Goal: Transaction & Acquisition: Purchase product/service

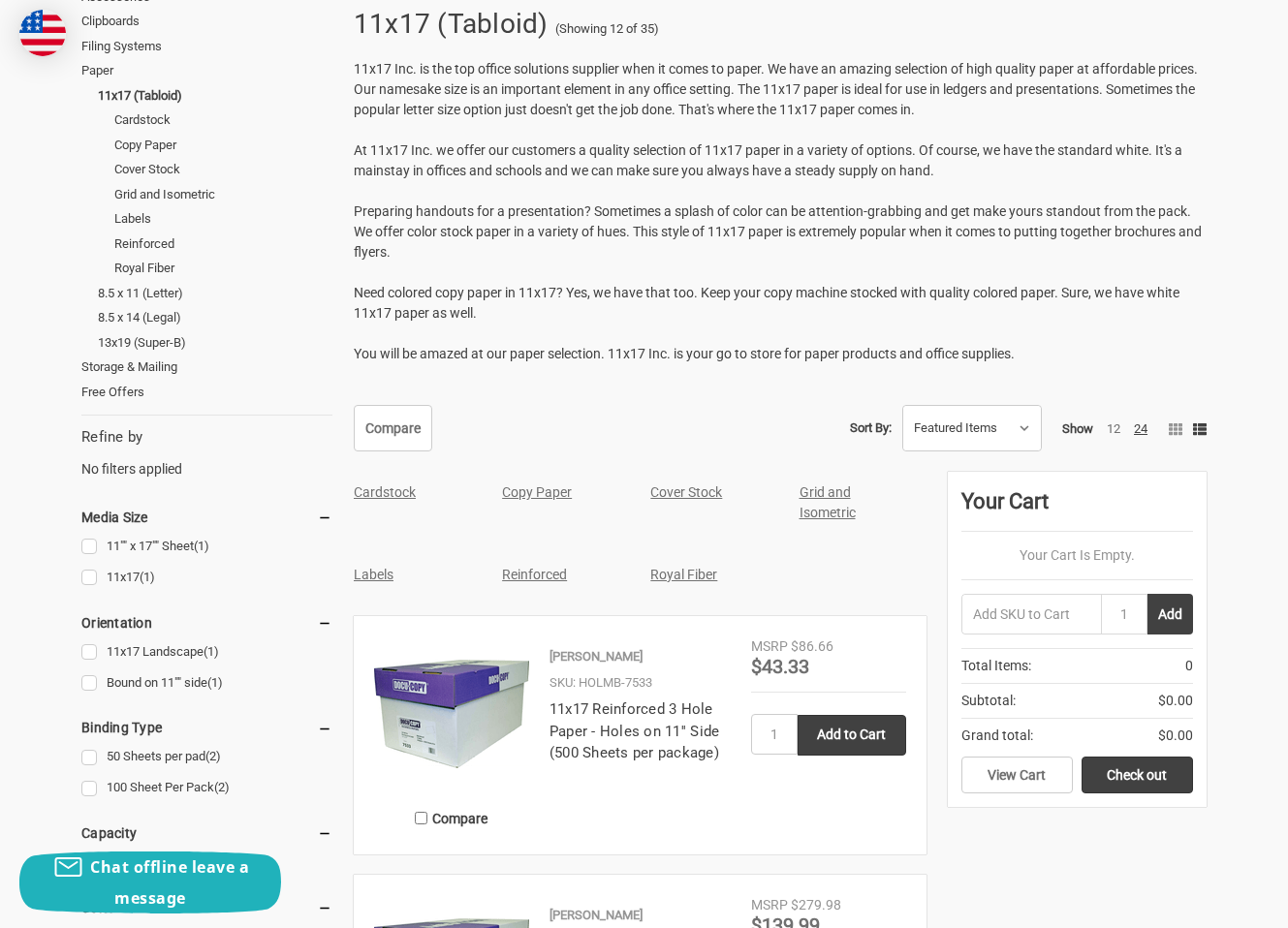
scroll to position [226, 0]
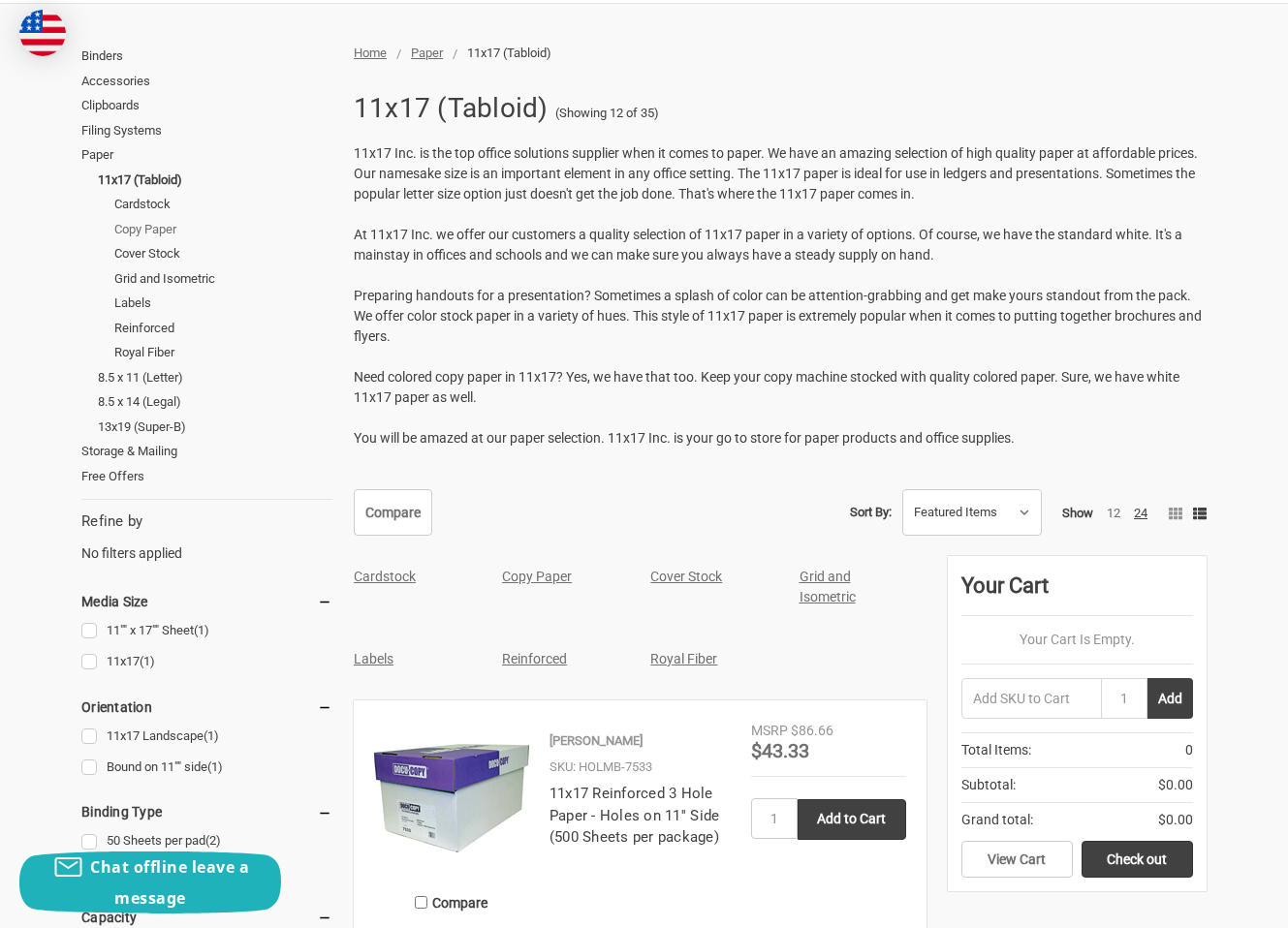
click at [150, 232] on link "Copy Paper" at bounding box center [223, 229] width 218 height 25
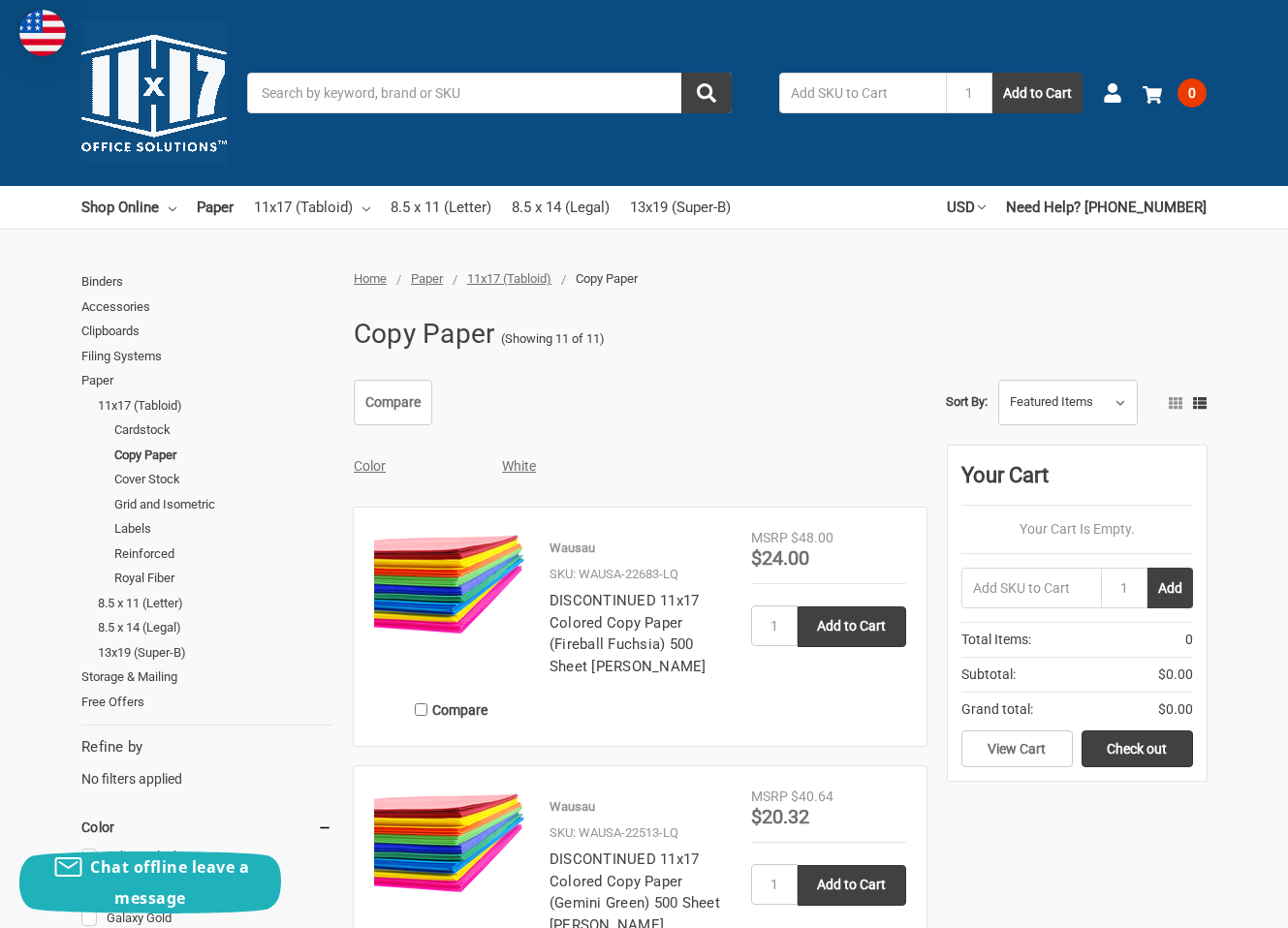
click at [516, 464] on link "White" at bounding box center [519, 466] width 34 height 16
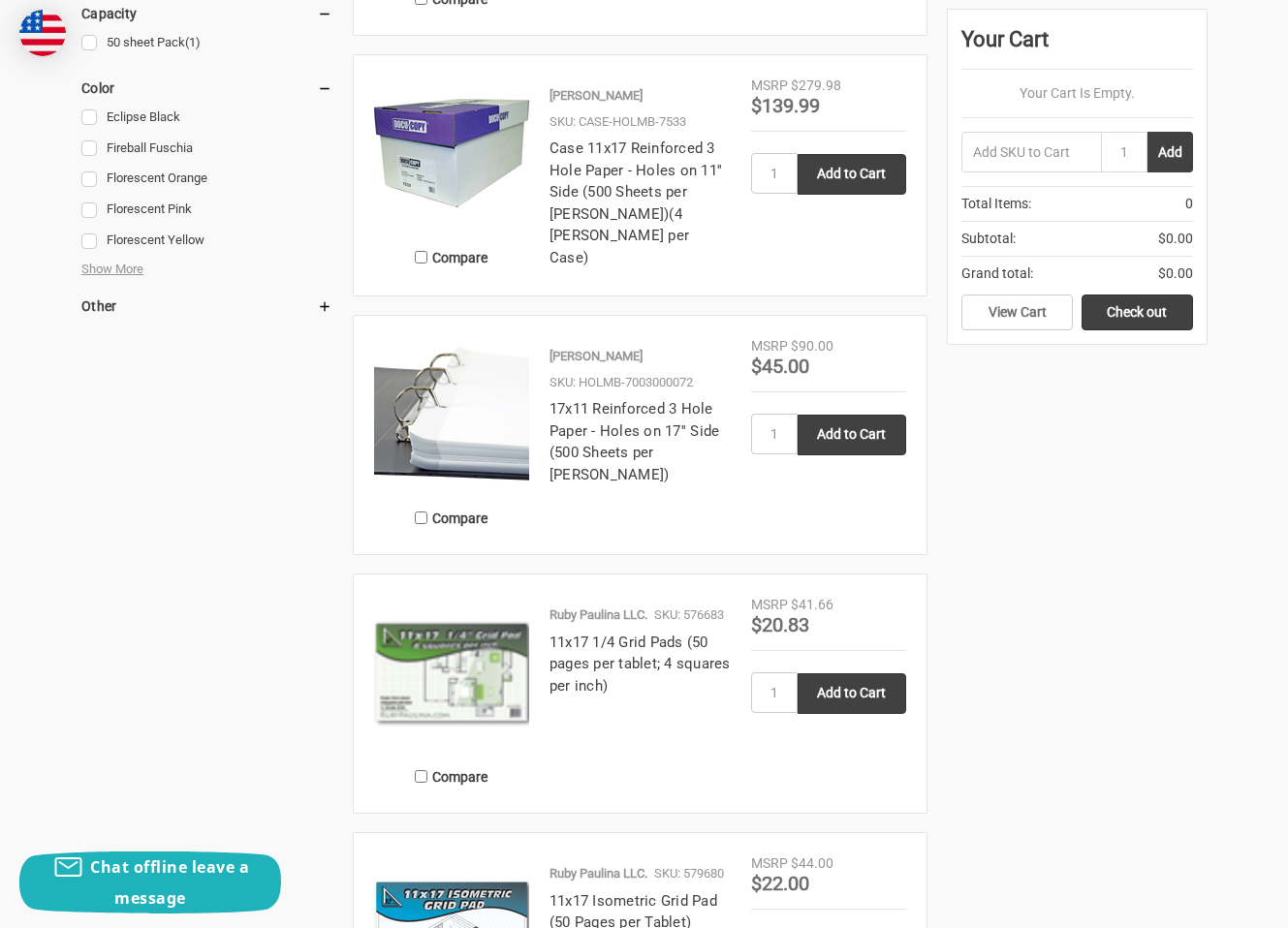
scroll to position [1356, 0]
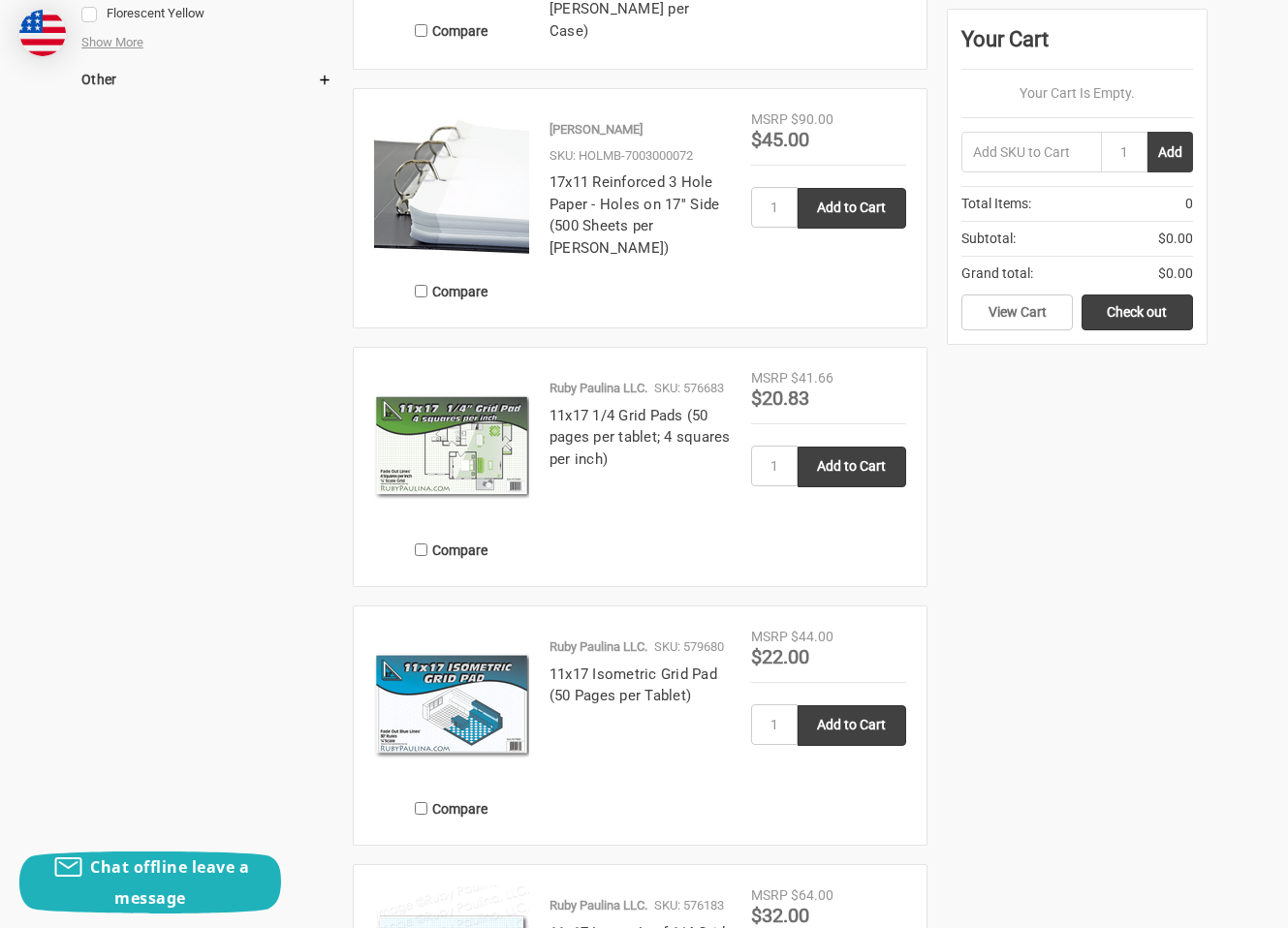
drag, startPoint x: 945, startPoint y: 536, endPoint x: 1043, endPoint y: 693, distance: 185.1
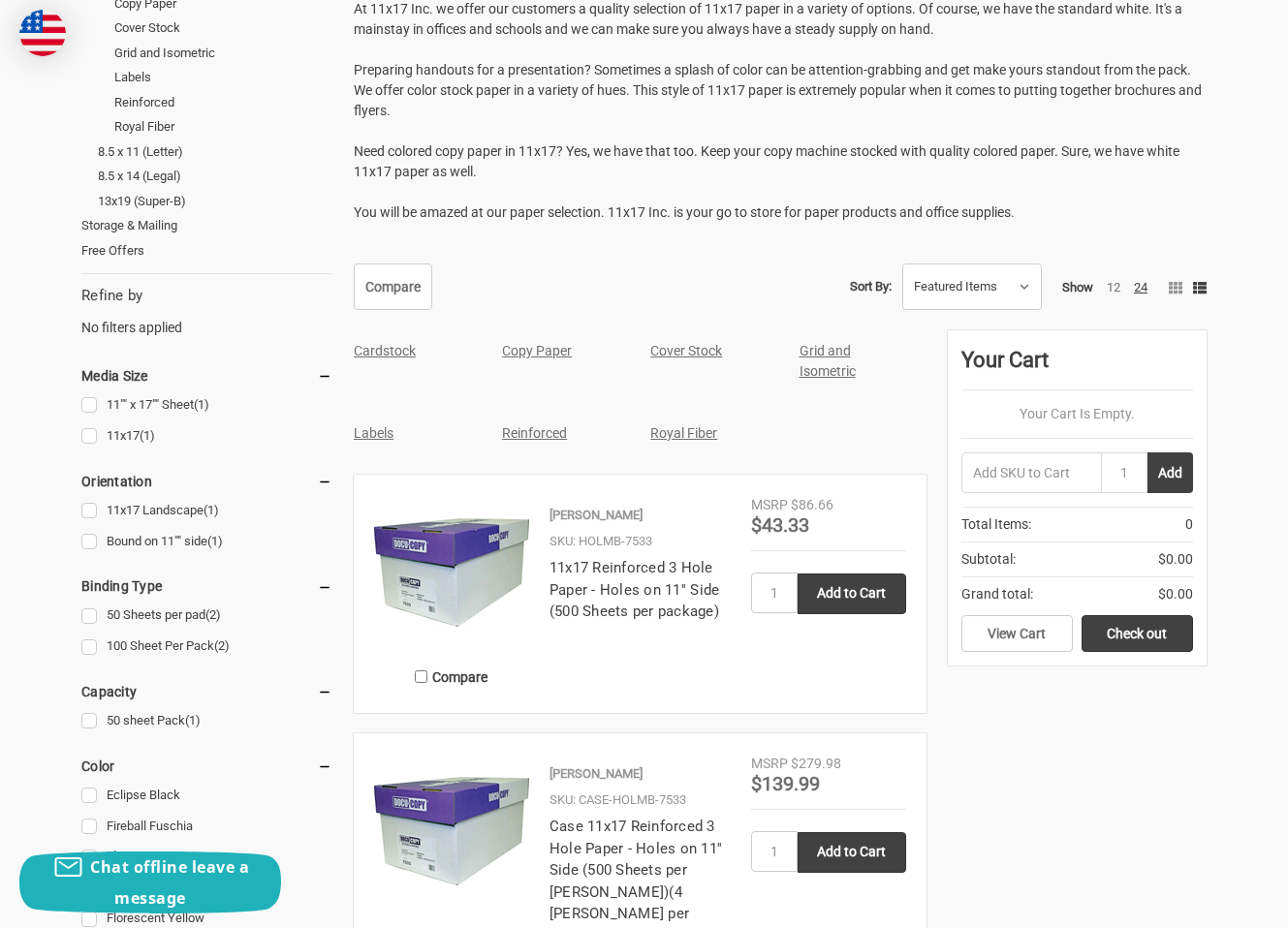
scroll to position [678, 0]
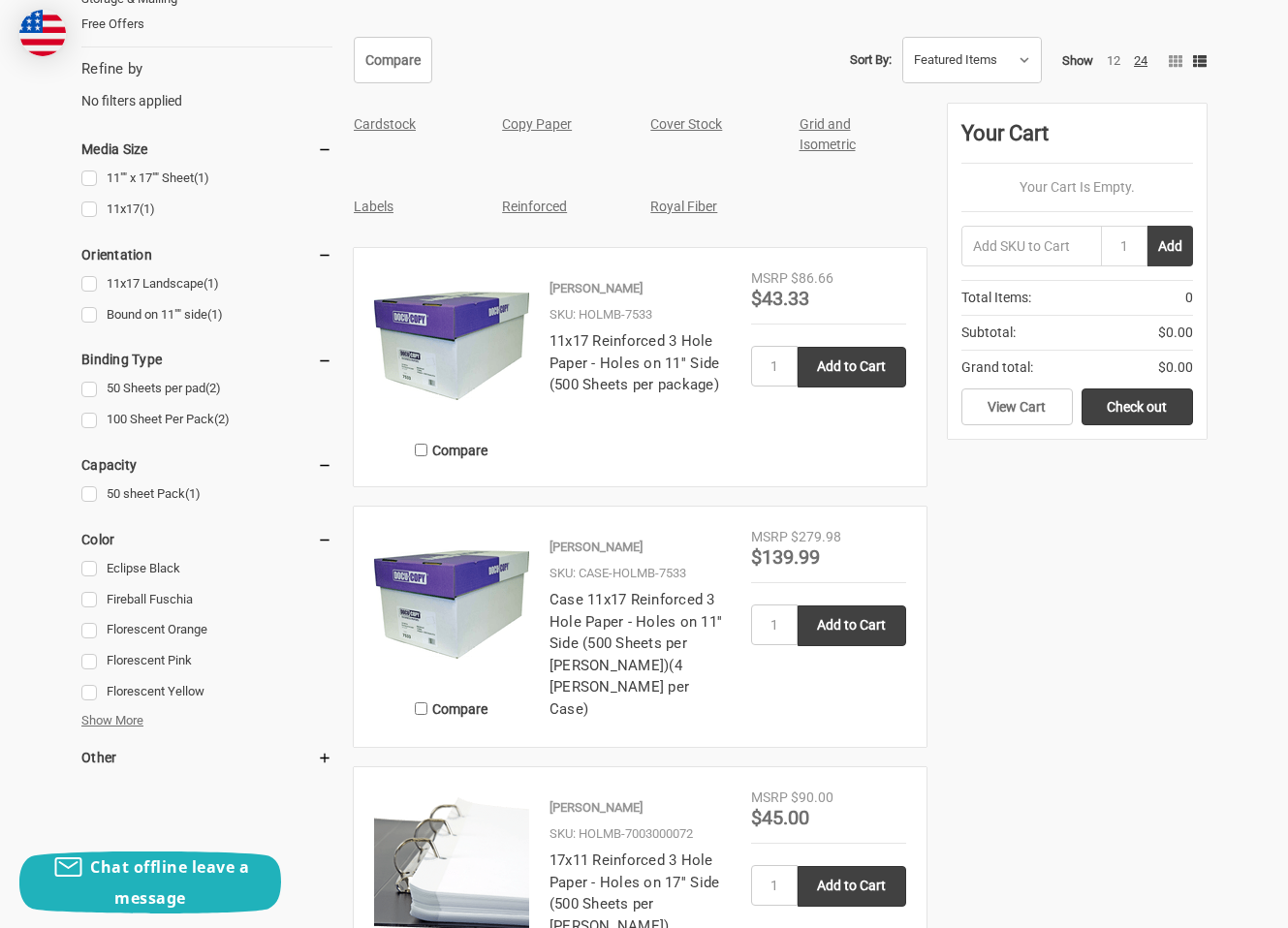
click at [126, 717] on span "Show More" at bounding box center [113, 720] width 62 height 19
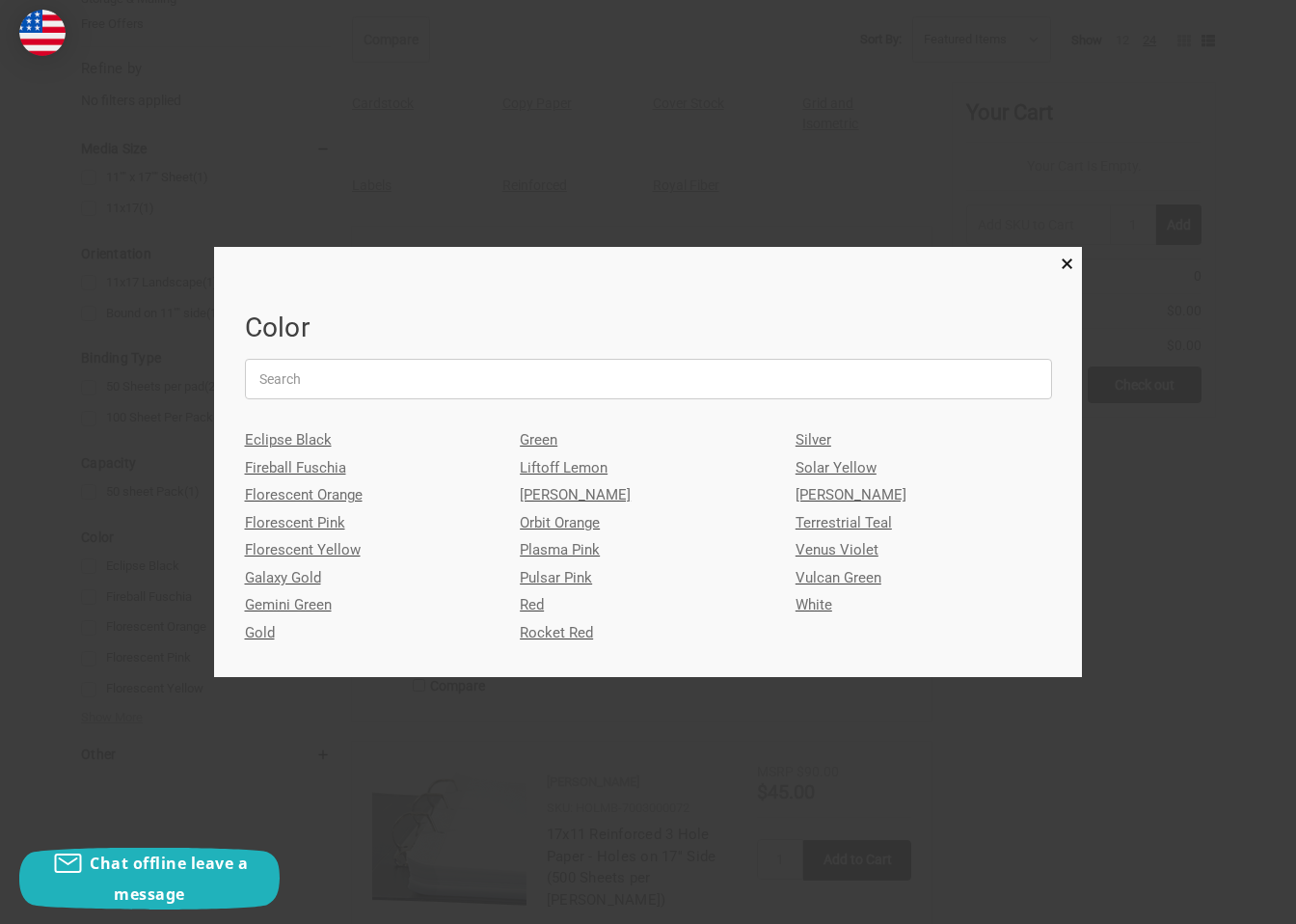
click at [806, 603] on link "White" at bounding box center [924, 605] width 257 height 28
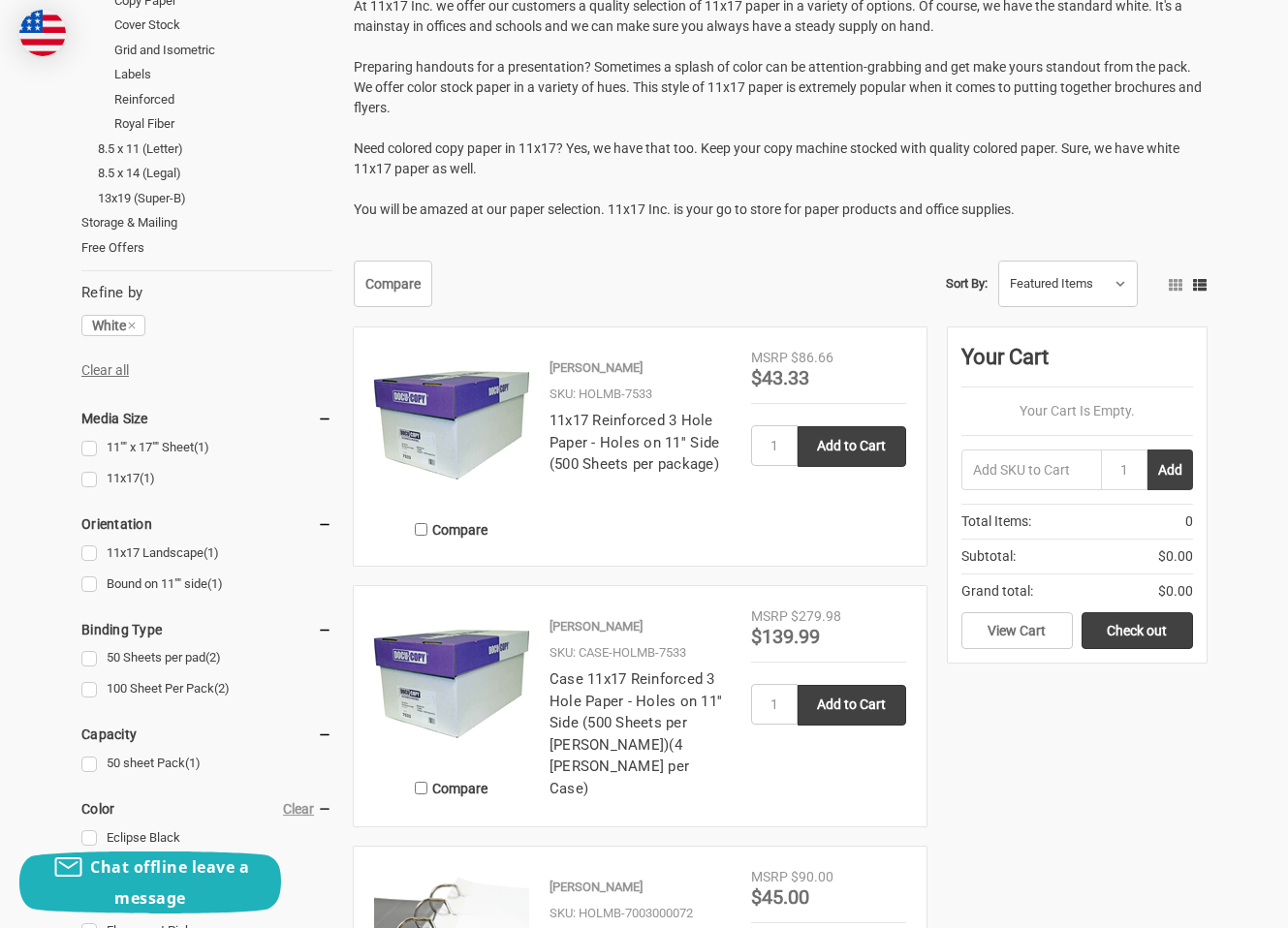
scroll to position [452, 0]
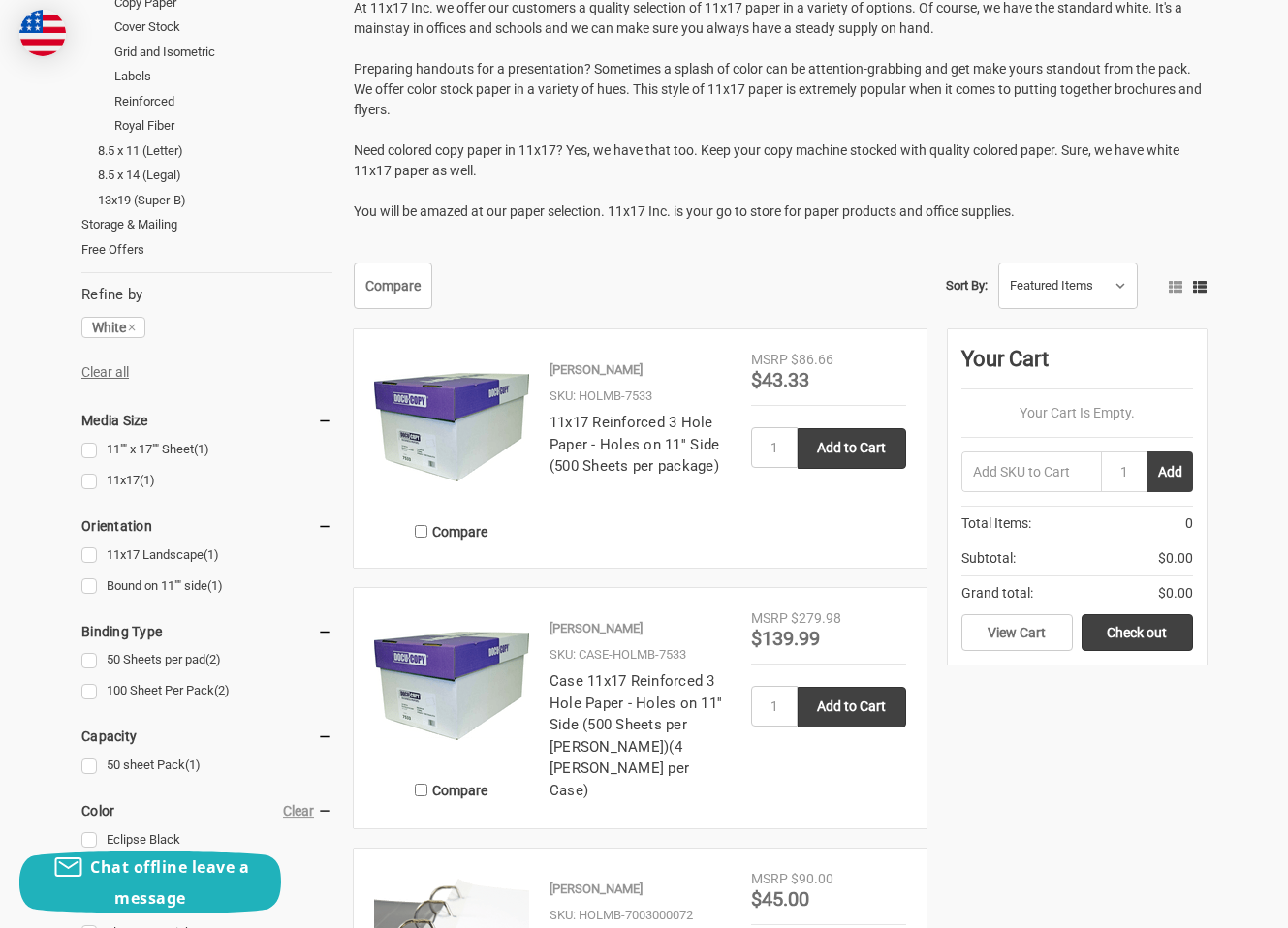
scroll to position [678, 0]
